Goal: Task Accomplishment & Management: Use online tool/utility

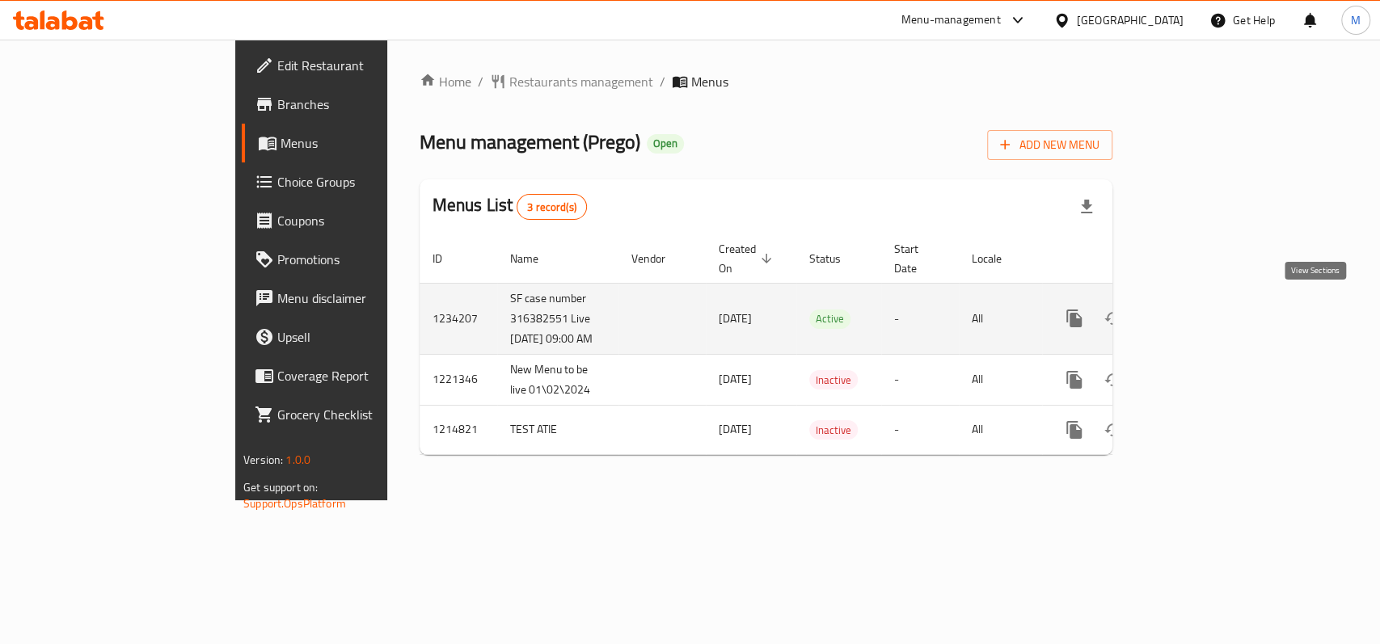
click at [1200, 309] on icon "enhanced table" at bounding box center [1190, 318] width 19 height 19
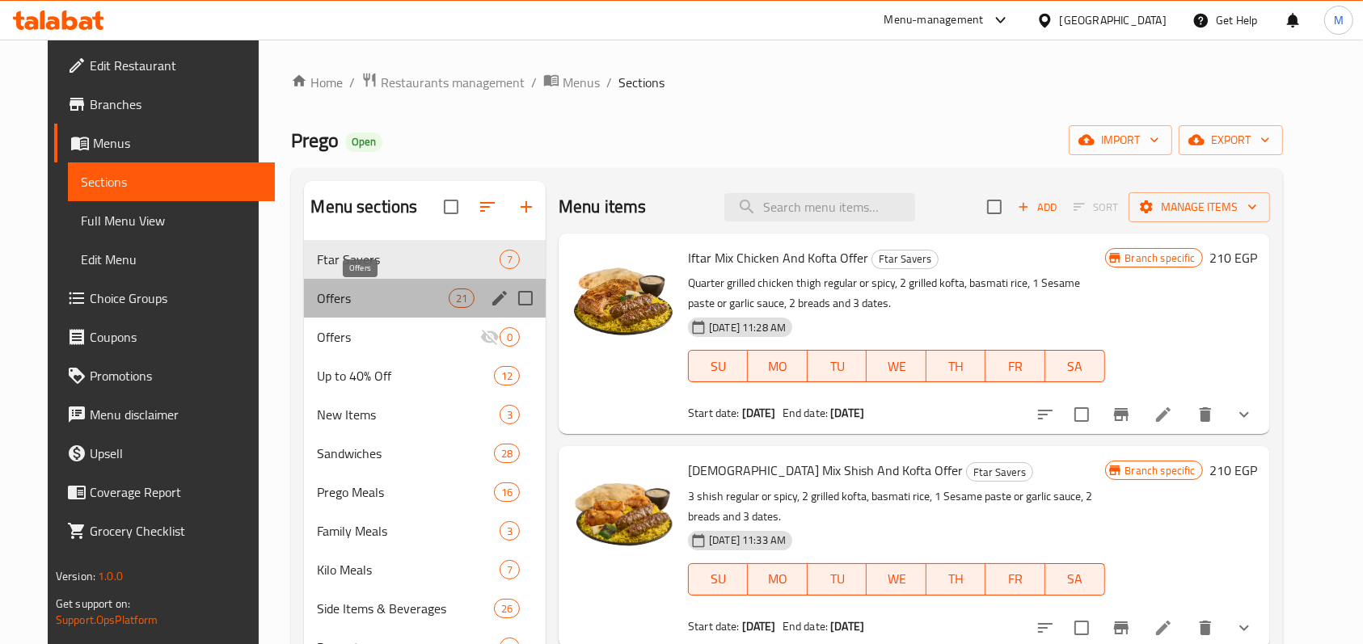
click at [371, 296] on span "Offers" at bounding box center [382, 298] width 131 height 19
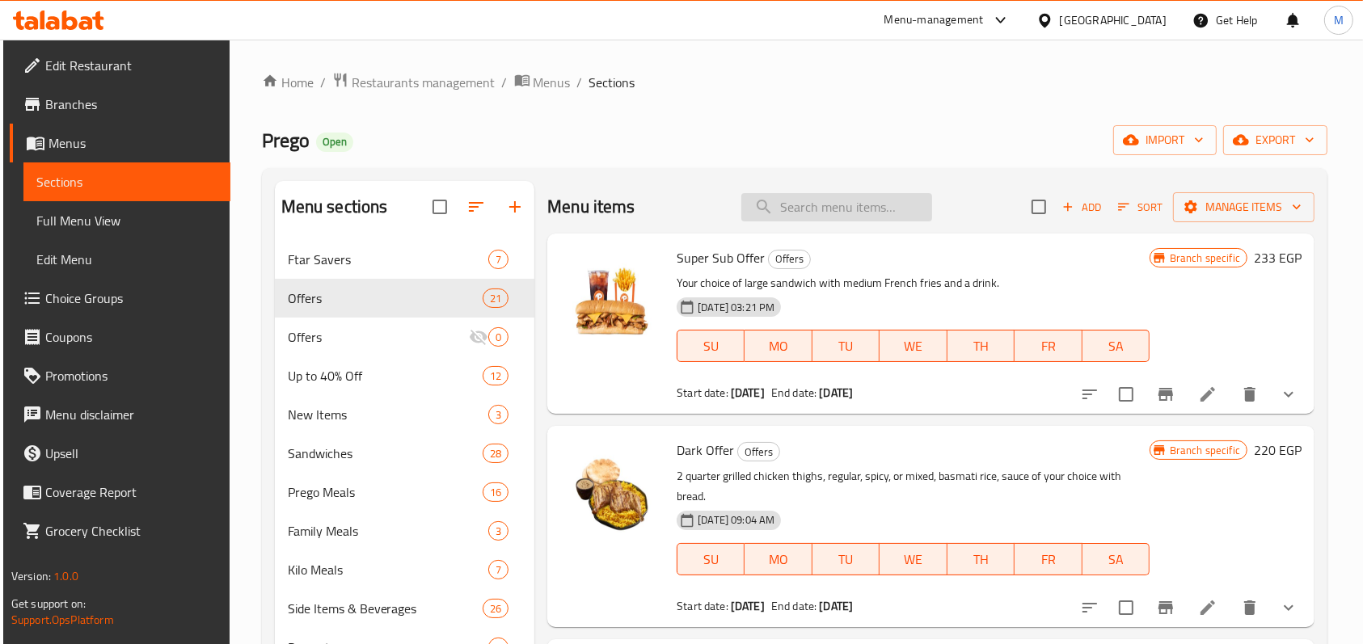
click at [828, 196] on input "search" at bounding box center [836, 207] width 191 height 28
paste input "Dark Offer"
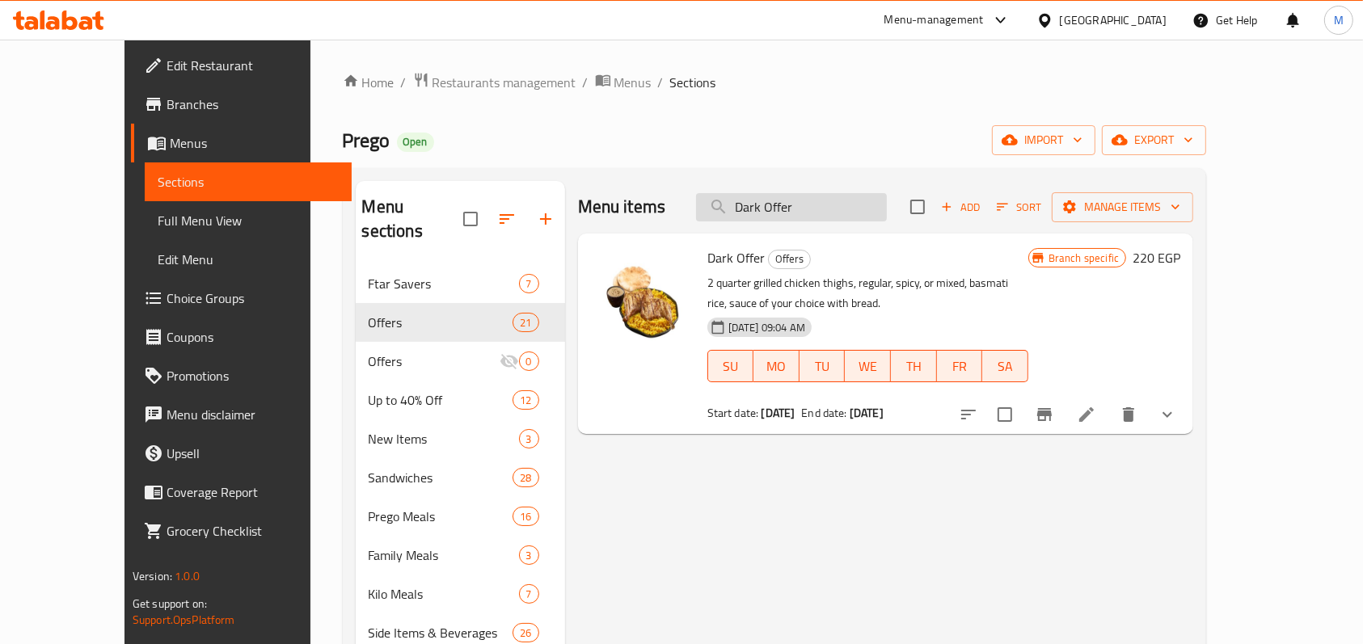
paste input "Special Mix"
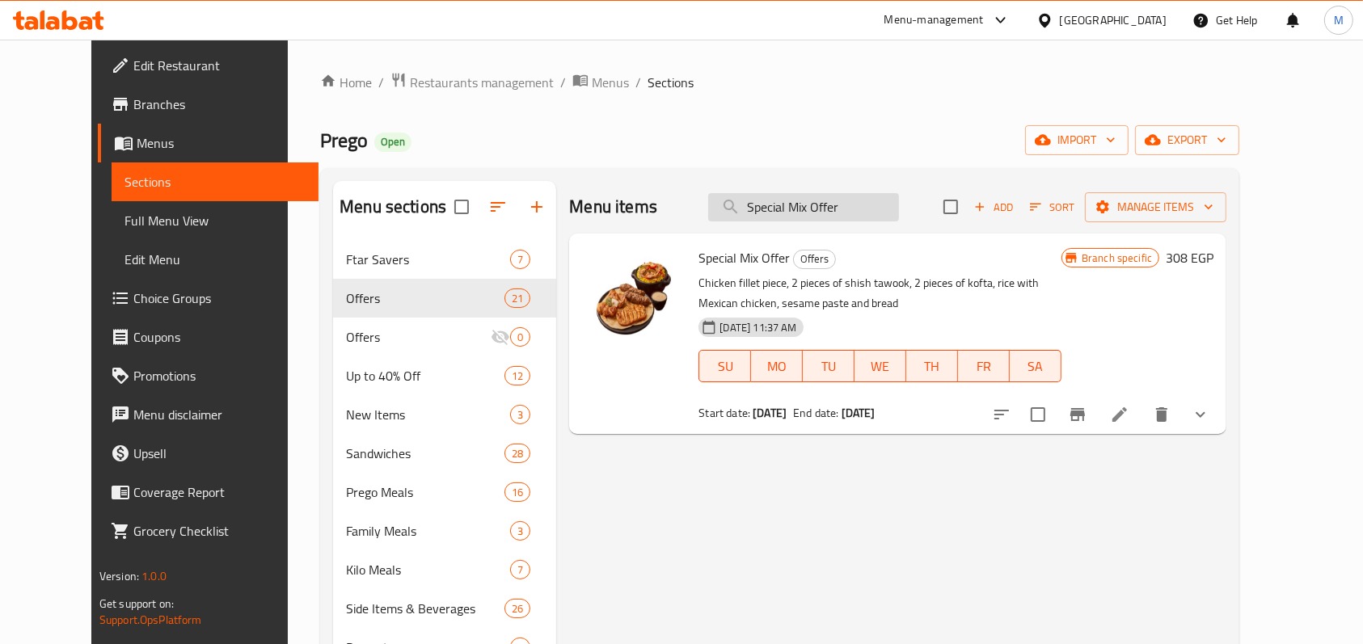
paste input "Oriental Bo"
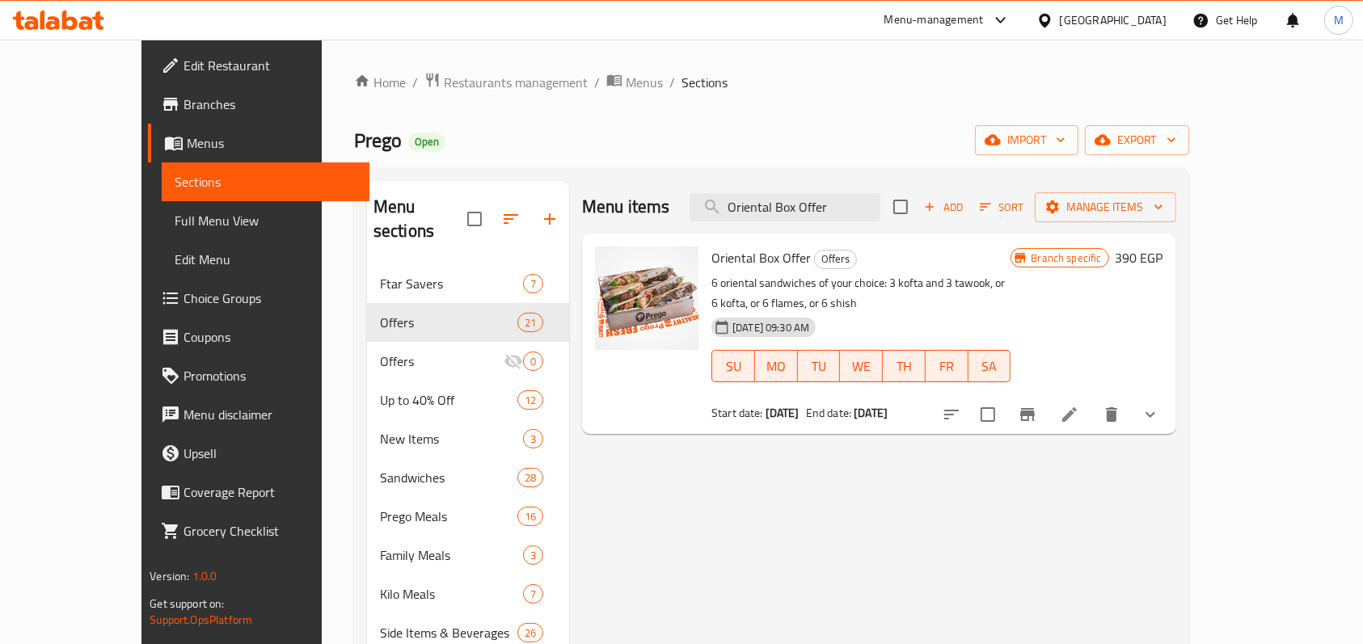
type input "Oriental Box Offer"
